Goal: Task Accomplishment & Management: Use online tool/utility

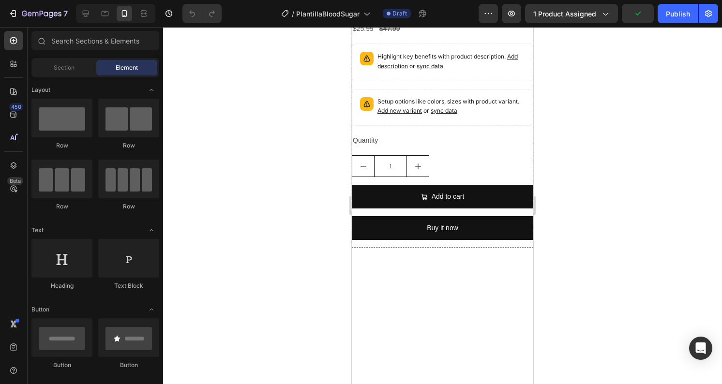
scroll to position [901, 0]
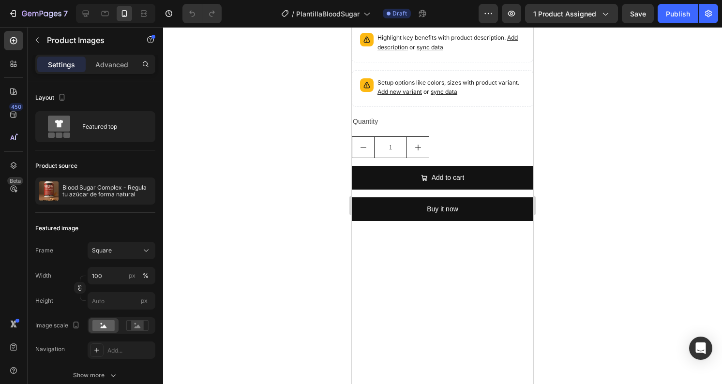
scroll to position [936, 0]
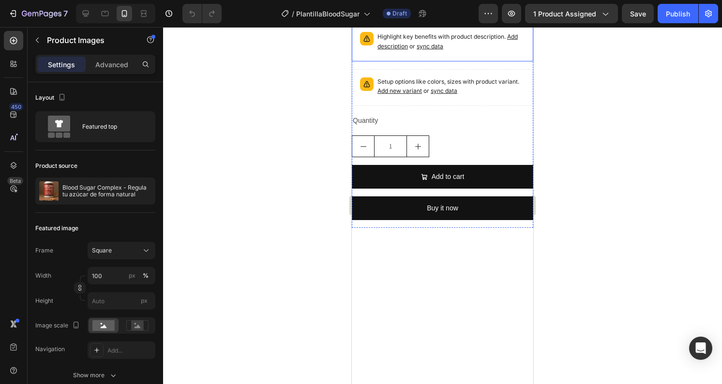
click at [426, 50] on span "sync data" at bounding box center [430, 46] width 27 height 7
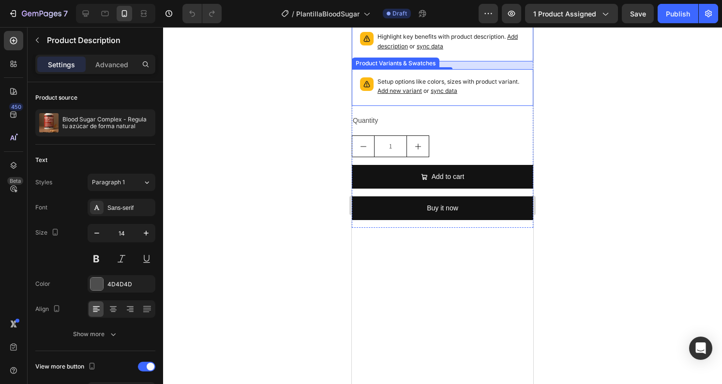
click at [430, 96] on p "Setup options like colors, sizes with product variant. Add new variant or sync …" at bounding box center [451, 86] width 148 height 18
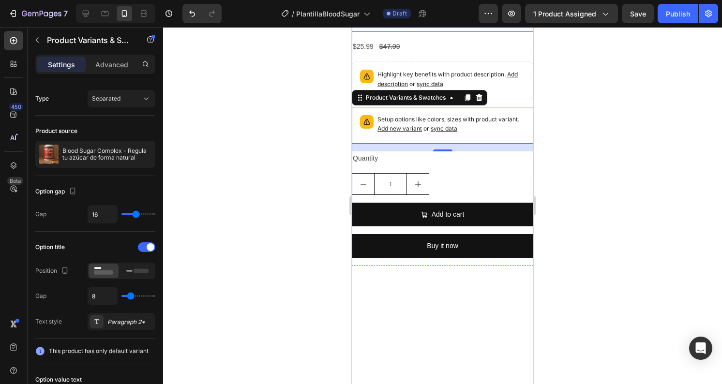
scroll to position [884, 0]
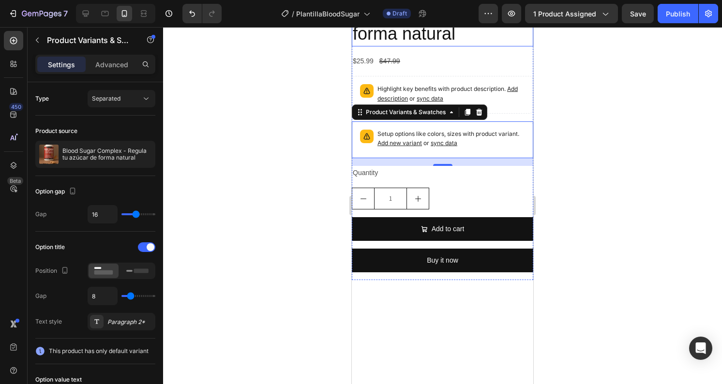
click at [438, 46] on h2 "Blood Sugar Complex - Regula tu azúcar de forma natural" at bounding box center [442, 11] width 181 height 70
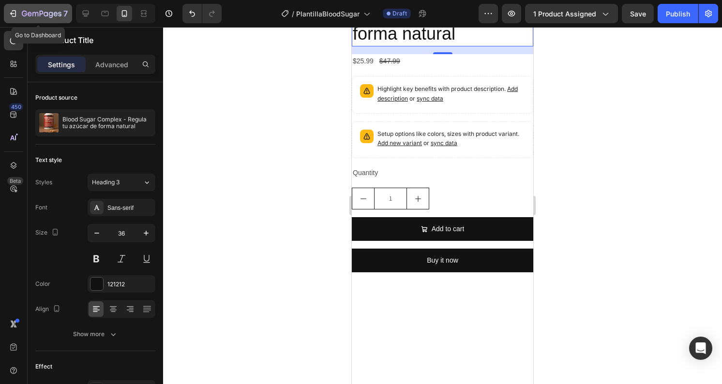
click at [20, 13] on div "7" at bounding box center [38, 14] width 60 height 12
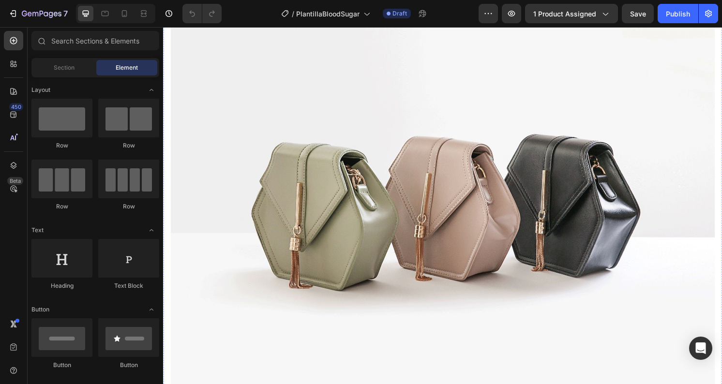
scroll to position [769, 0]
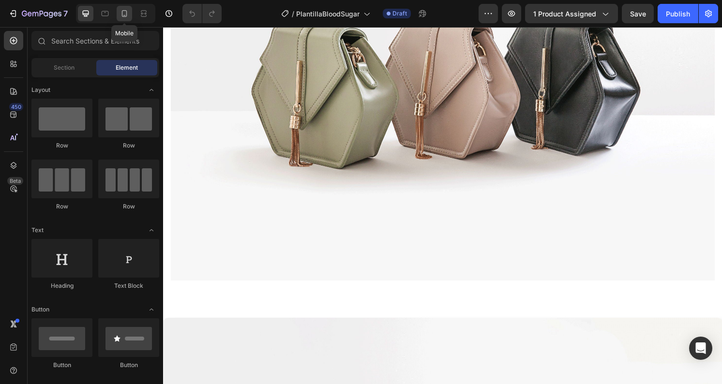
click at [124, 13] on icon at bounding box center [125, 14] width 10 height 10
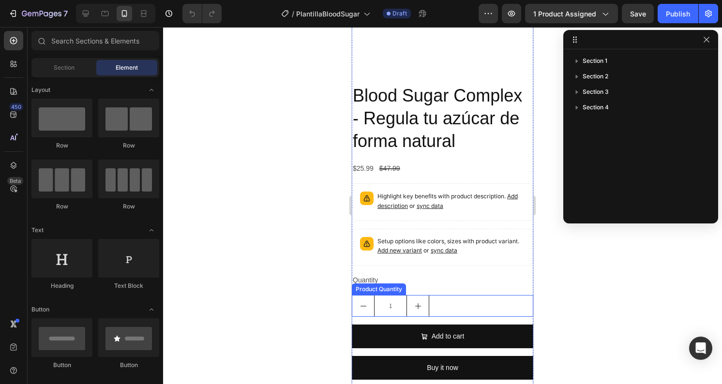
scroll to position [966, 0]
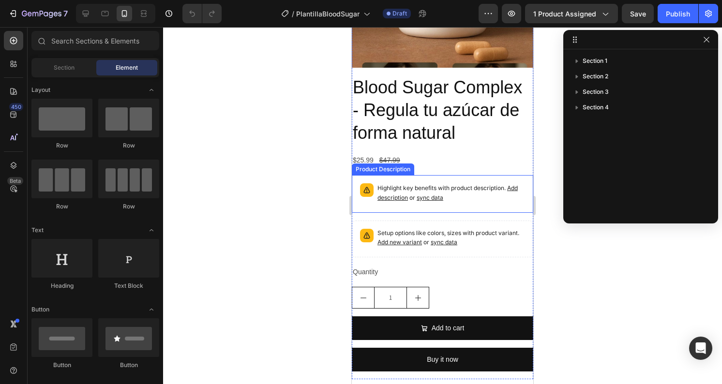
click at [451, 197] on p "Highlight key benefits with product description. Add description or sync data" at bounding box center [451, 192] width 148 height 19
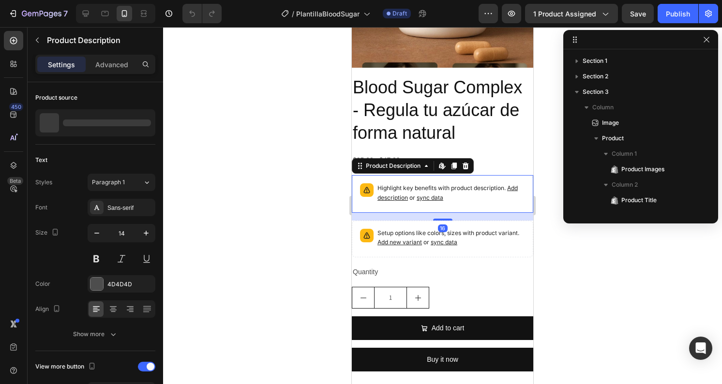
scroll to position [106, 0]
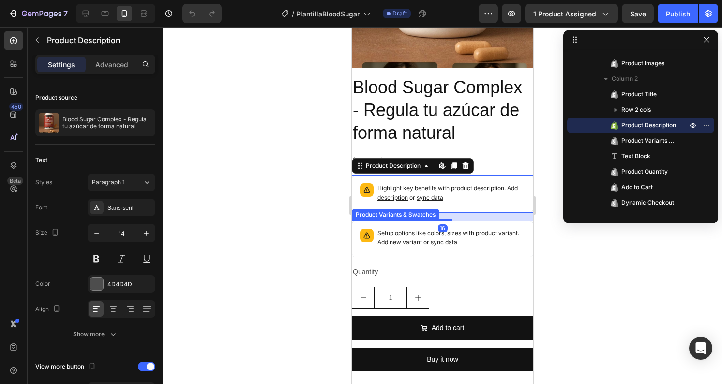
click at [492, 243] on p "Setup options like colors, sizes with product variant. Add new variant or sync …" at bounding box center [451, 238] width 148 height 18
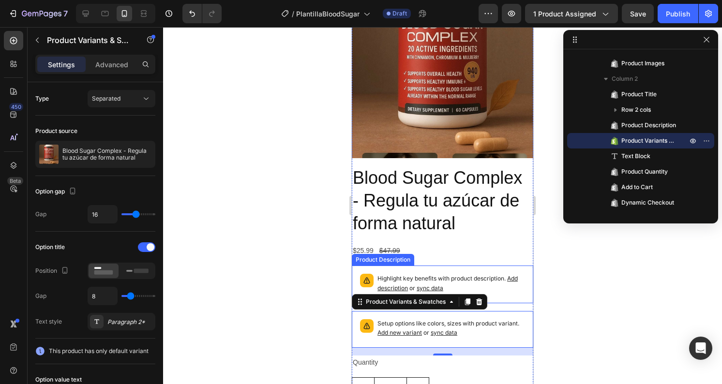
scroll to position [884, 0]
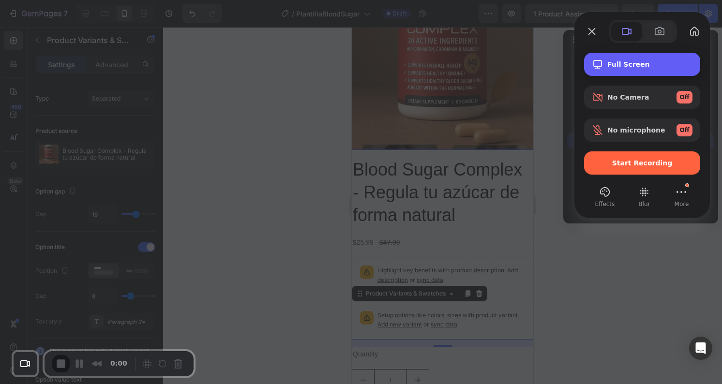
click at [646, 61] on span "Full Screen" at bounding box center [649, 64] width 85 height 8
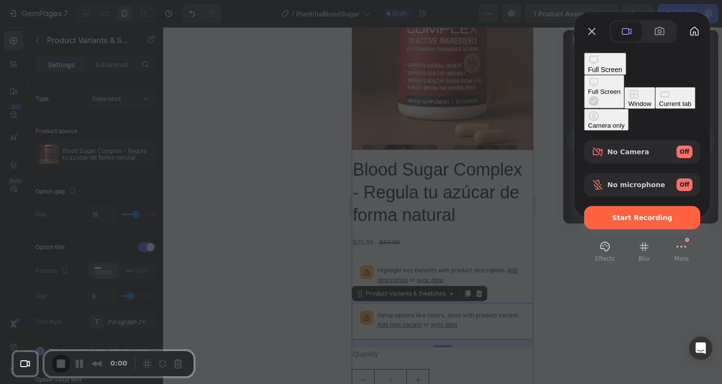
click at [624, 92] on button "Window" at bounding box center [639, 98] width 30 height 22
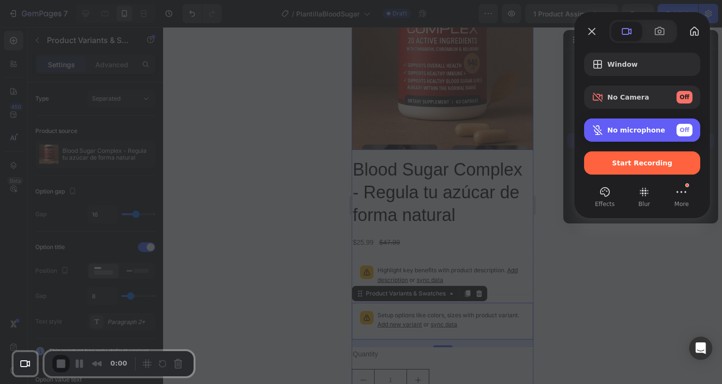
click at [646, 127] on span "No microphone" at bounding box center [636, 130] width 58 height 8
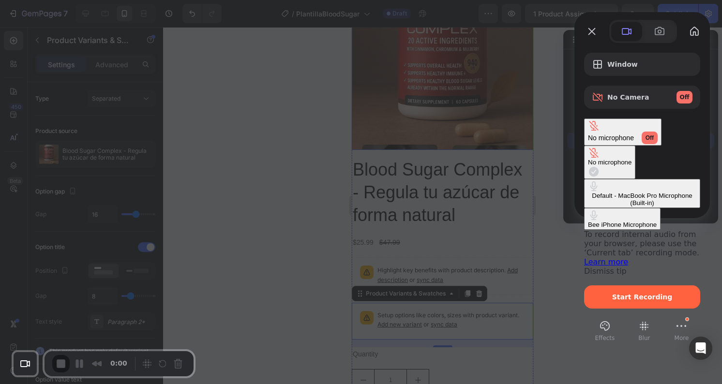
click at [588, 221] on div "Bee iPhone Microphone" at bounding box center [622, 224] width 69 height 7
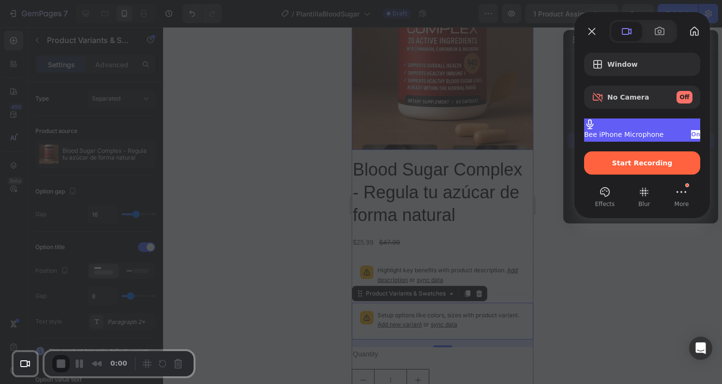
click at [640, 135] on div "Bee iPhone Microphone On" at bounding box center [642, 134] width 116 height 9
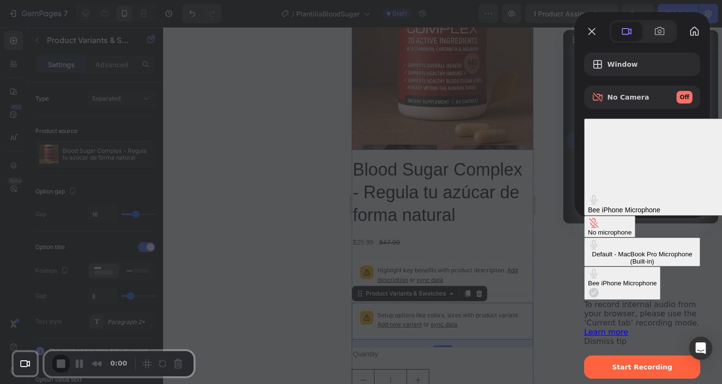
click at [588, 251] on div "Default - MacBook Pro Microphone (Built-in)" at bounding box center [642, 258] width 108 height 15
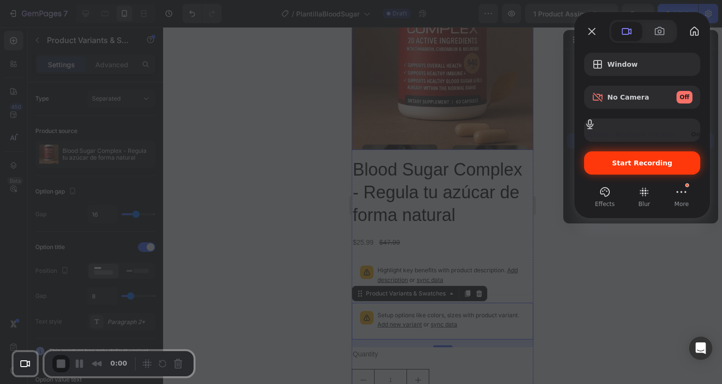
click at [657, 165] on span "Start Recording" at bounding box center [642, 163] width 60 height 8
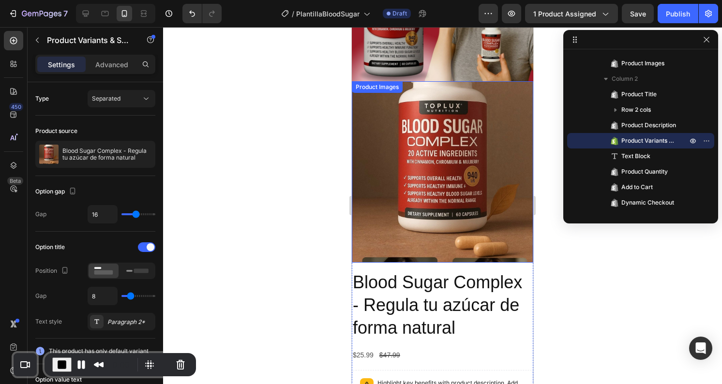
scroll to position [745, 0]
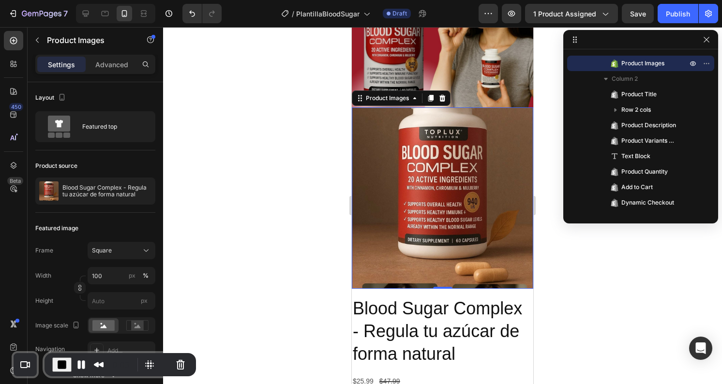
click at [429, 202] on img at bounding box center [442, 197] width 181 height 181
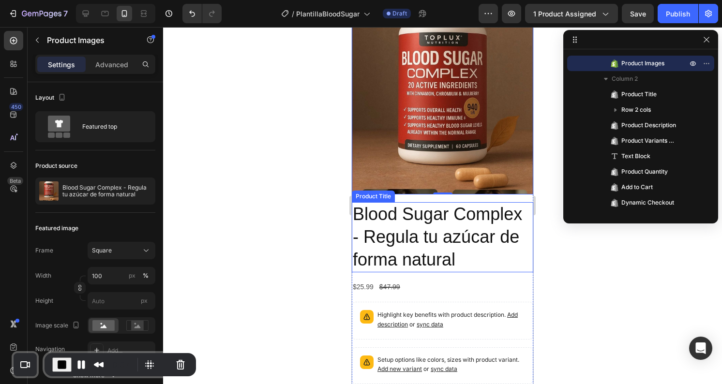
scroll to position [864, 0]
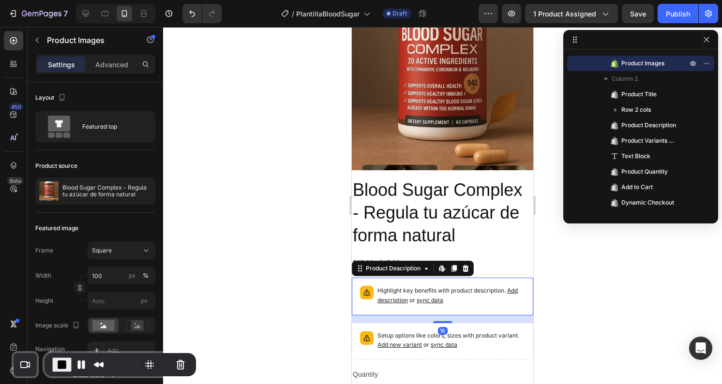
click at [467, 294] on p "Highlight key benefits with product description. Add description or sync data" at bounding box center [451, 295] width 148 height 19
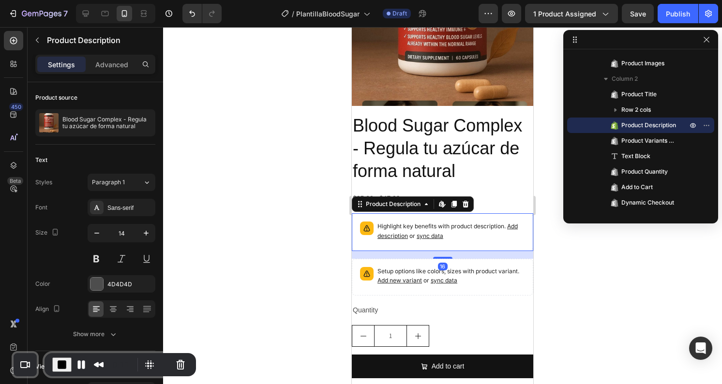
scroll to position [939, 0]
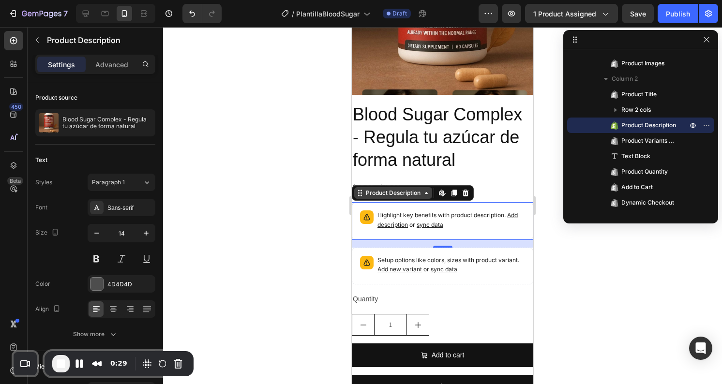
click at [406, 195] on div "Product Description" at bounding box center [393, 193] width 59 height 9
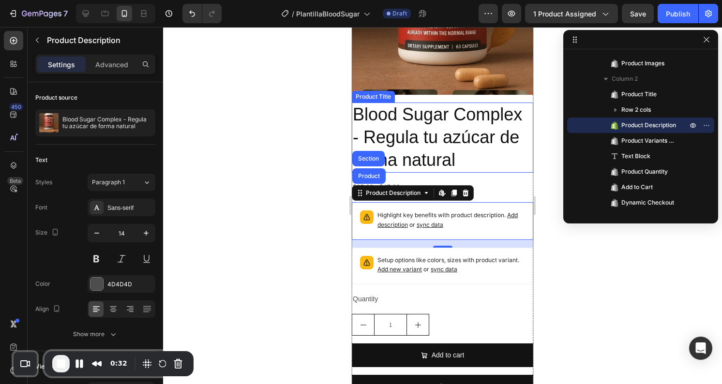
scroll to position [933, 0]
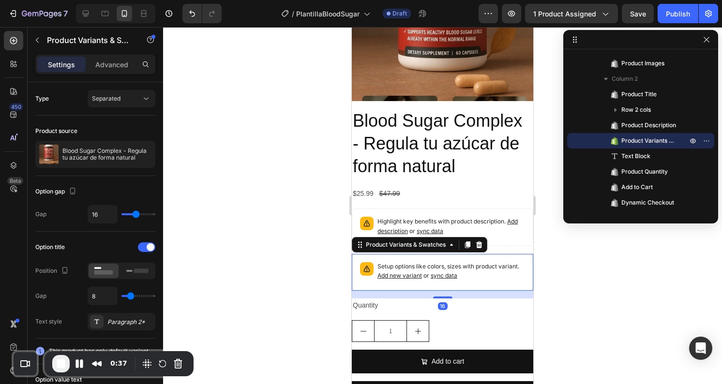
click at [496, 270] on p "Setup options like colors, sizes with product variant. Add new variant or sync …" at bounding box center [451, 271] width 148 height 18
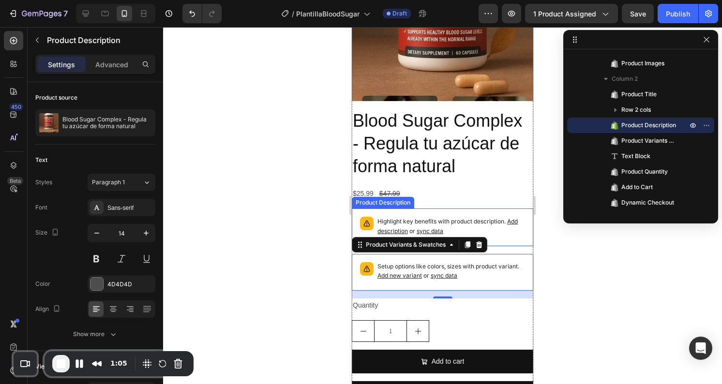
click at [482, 224] on p "Highlight key benefits with product description. Add description or sync data" at bounding box center [451, 226] width 148 height 19
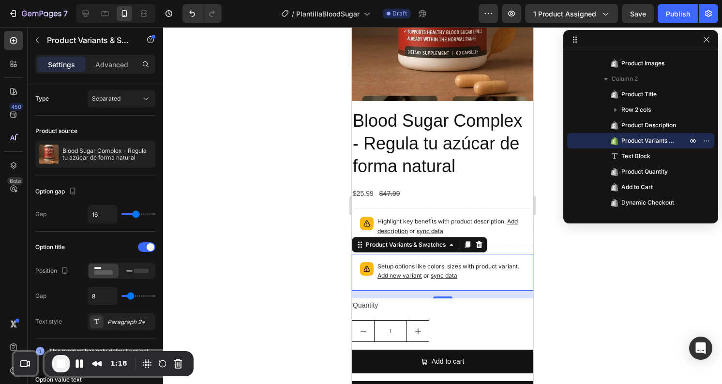
click at [485, 280] on div "Setup options like colors, sizes with product variant. Add new variant or sync …" at bounding box center [451, 272] width 148 height 20
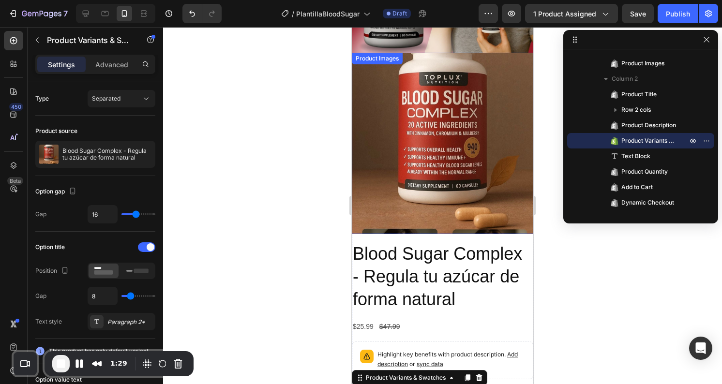
scroll to position [782, 0]
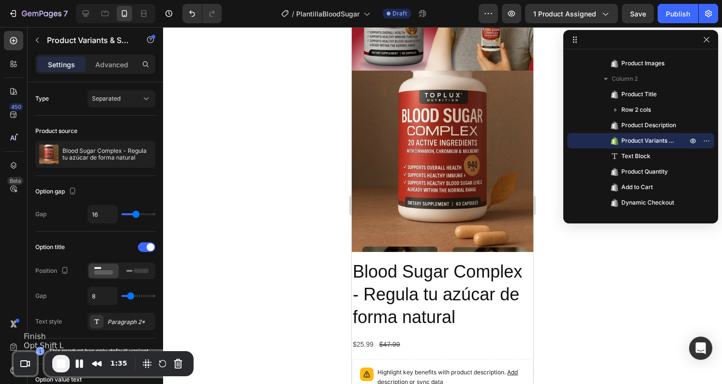
click at [60, 360] on span "End Recording" at bounding box center [61, 364] width 12 height 12
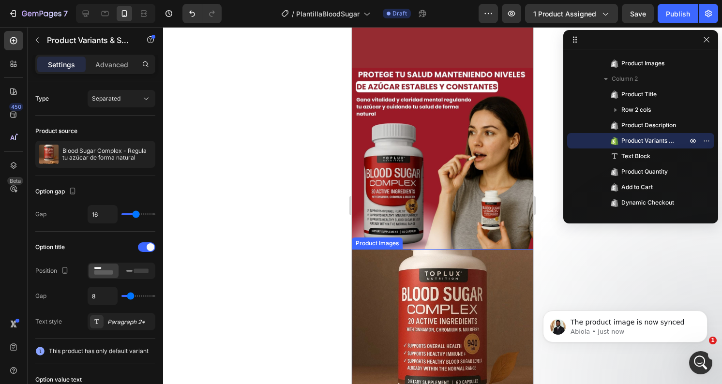
scroll to position [556, 0]
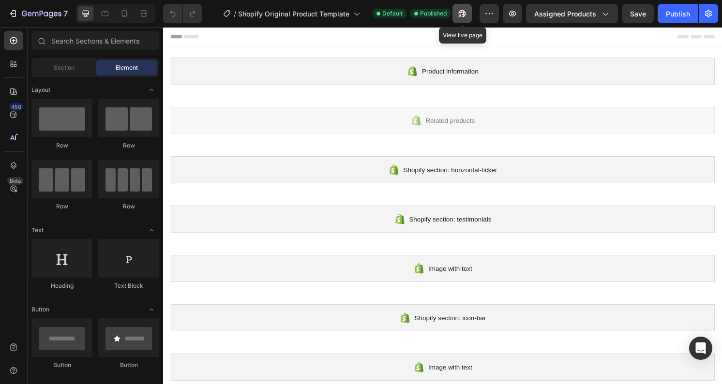
click at [466, 13] on icon "button" at bounding box center [462, 14] width 10 height 10
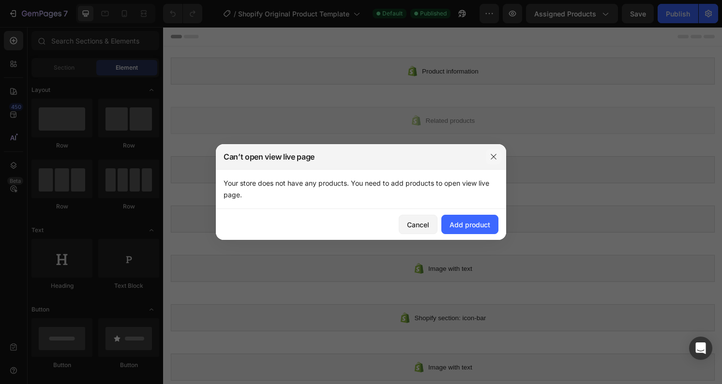
click at [491, 156] on icon "button" at bounding box center [494, 157] width 8 height 8
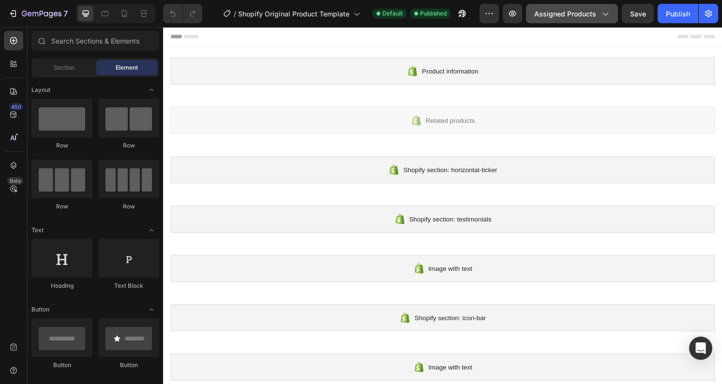
click at [582, 22] on button "Assigned Products" at bounding box center [572, 13] width 92 height 19
